Goal: Task Accomplishment & Management: Manage account settings

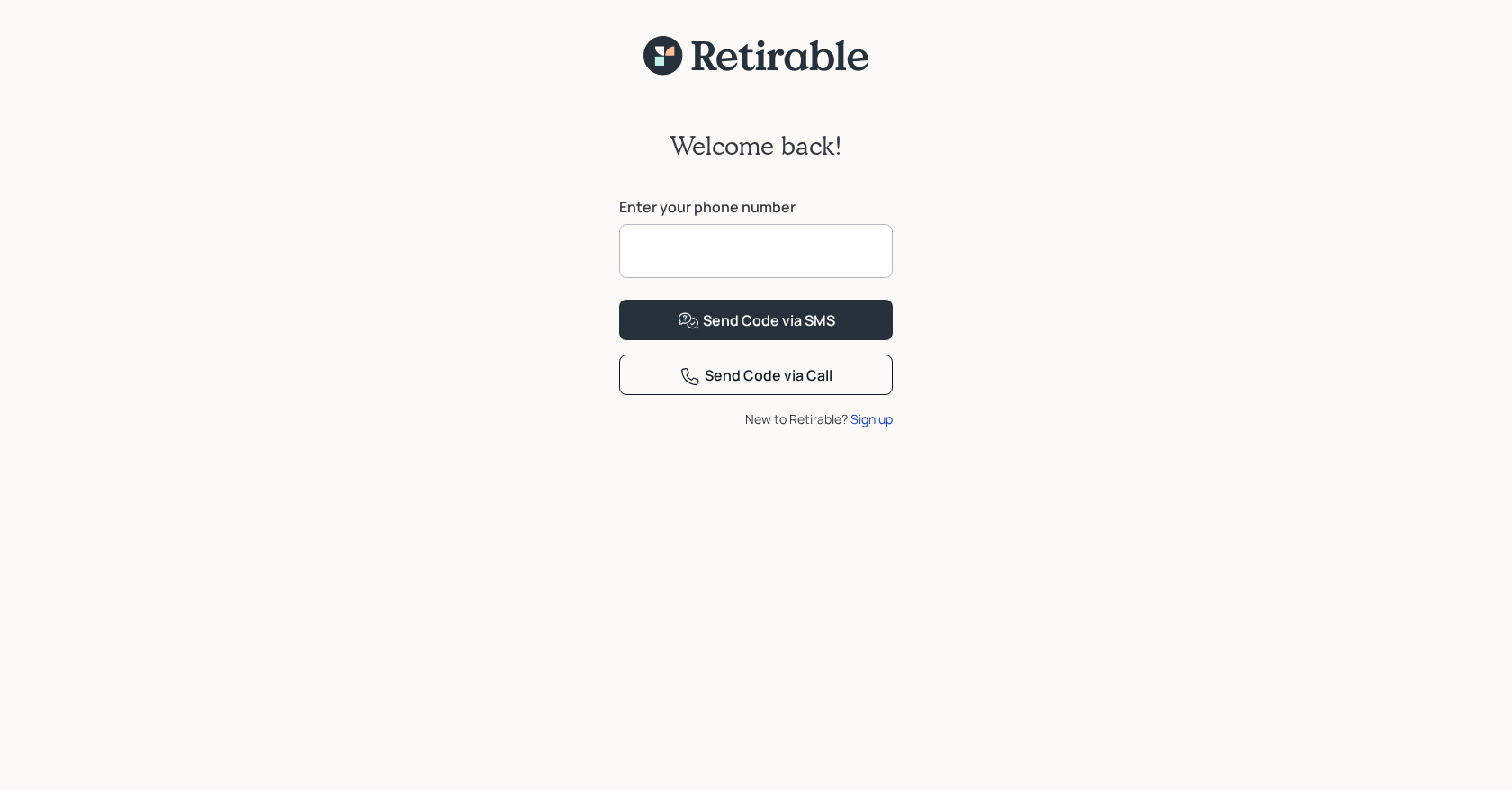
click at [756, 255] on input at bounding box center [756, 251] width 273 height 54
type input "**********"
click at [764, 332] on div "Send Code via SMS" at bounding box center [756, 321] width 158 height 22
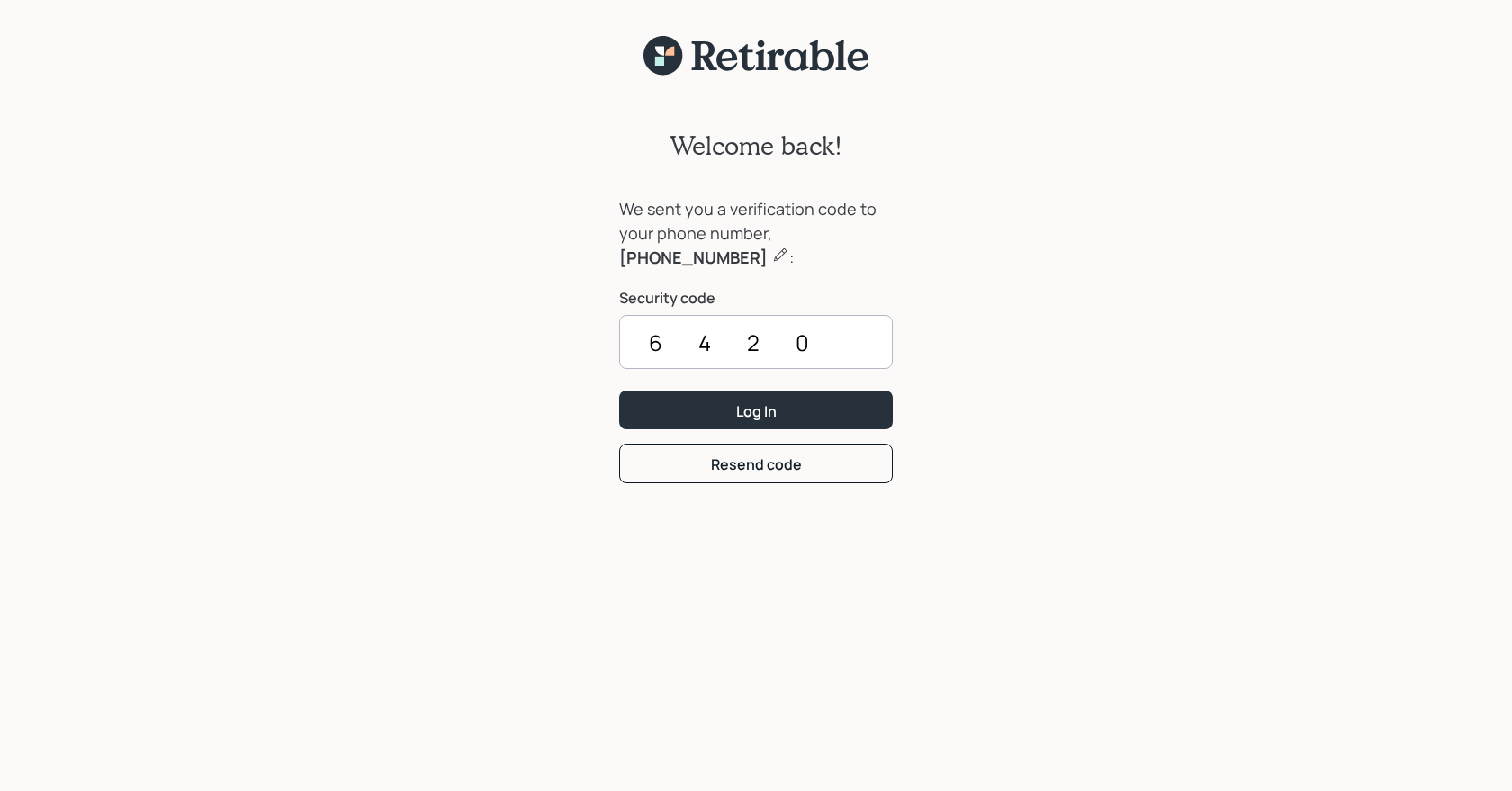
type input "6420"
click at [619, 390] on button "Log In" at bounding box center [756, 409] width 273 height 38
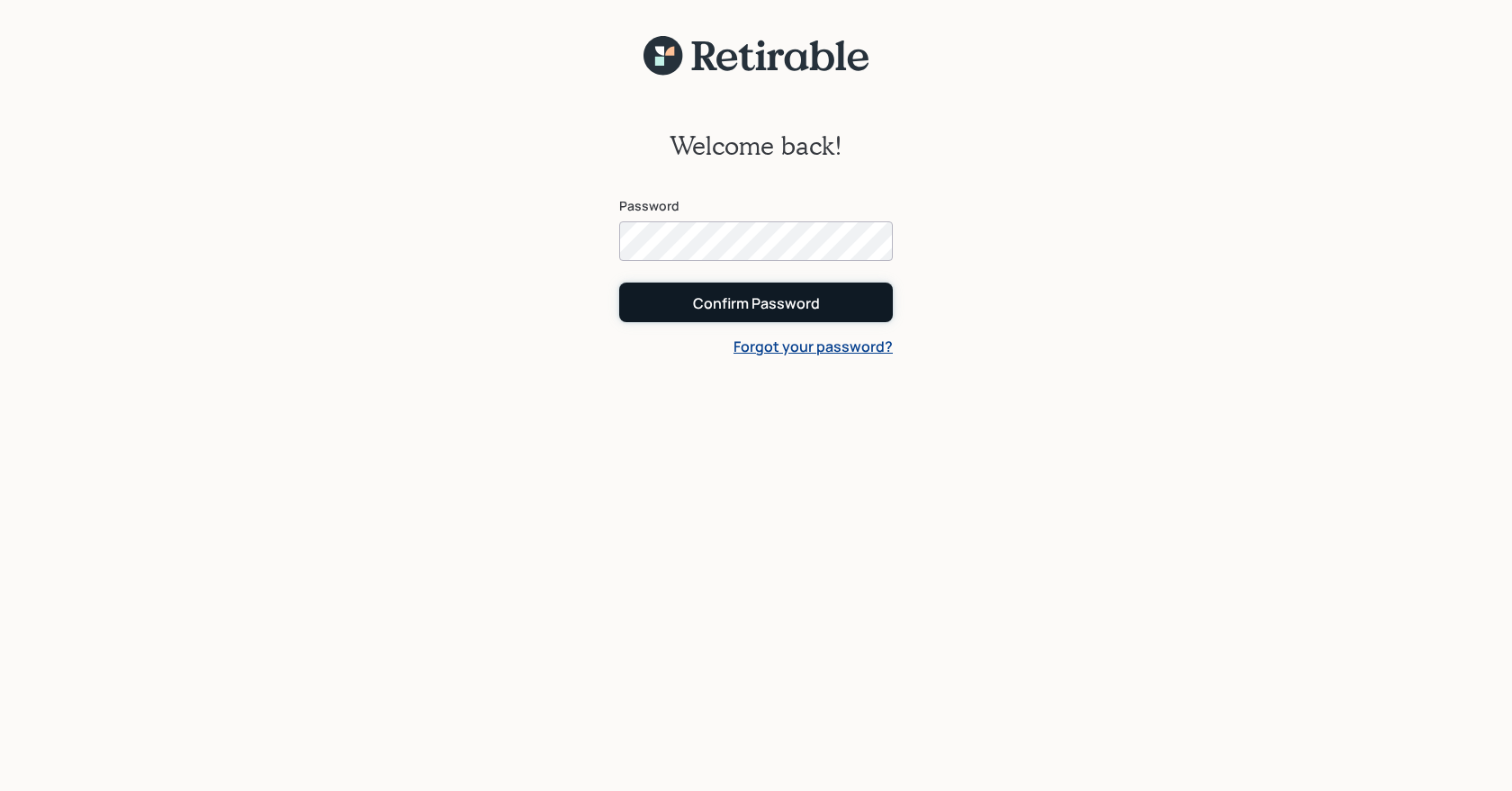
click at [663, 307] on button "Confirm Password" at bounding box center [756, 301] width 273 height 38
